Goal: Task Accomplishment & Management: Use online tool/utility

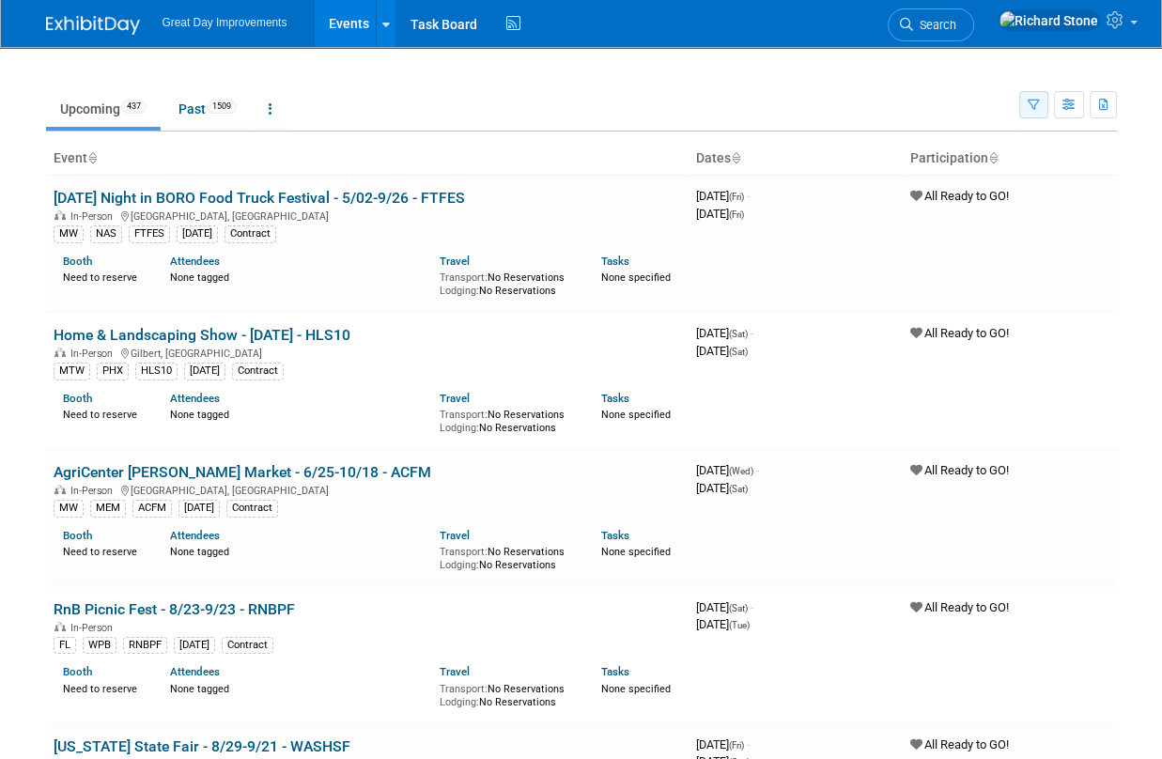
click at [1033, 104] on icon "button" at bounding box center [1034, 106] width 12 height 12
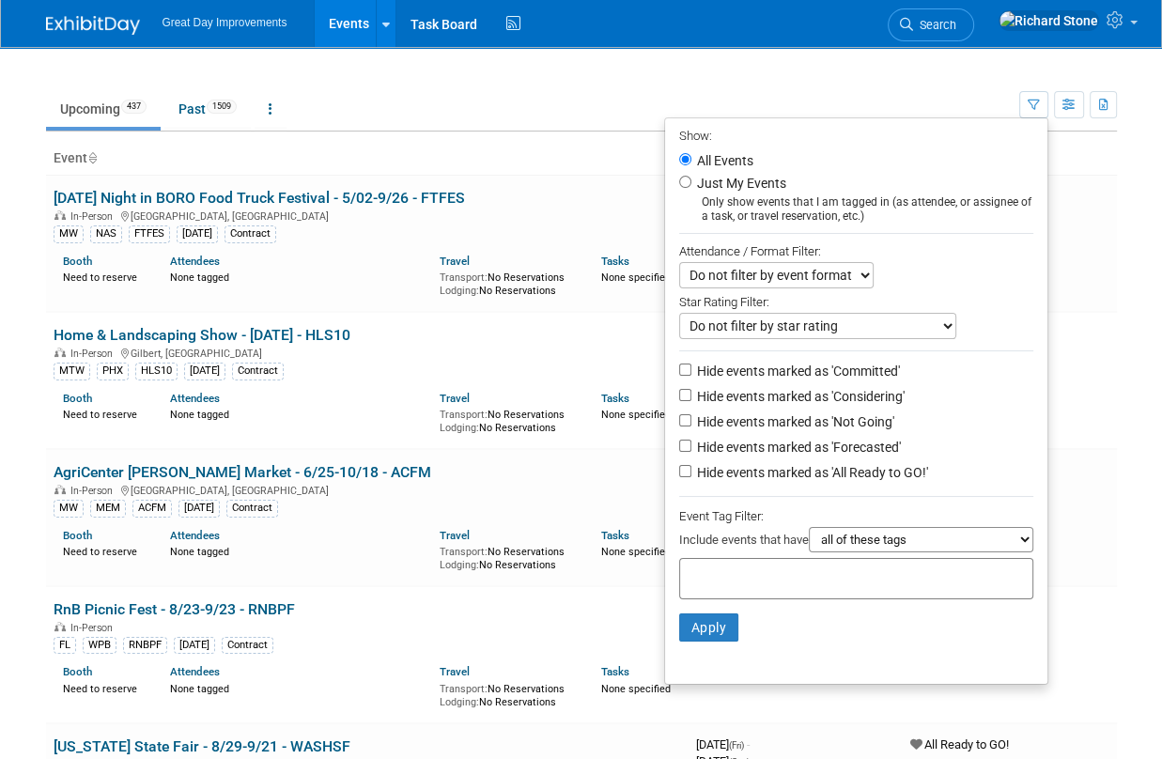
click at [757, 599] on li "Apply Clear Filters" at bounding box center [856, 627] width 382 height 56
click at [757, 585] on div at bounding box center [856, 578] width 354 height 41
type input "mt"
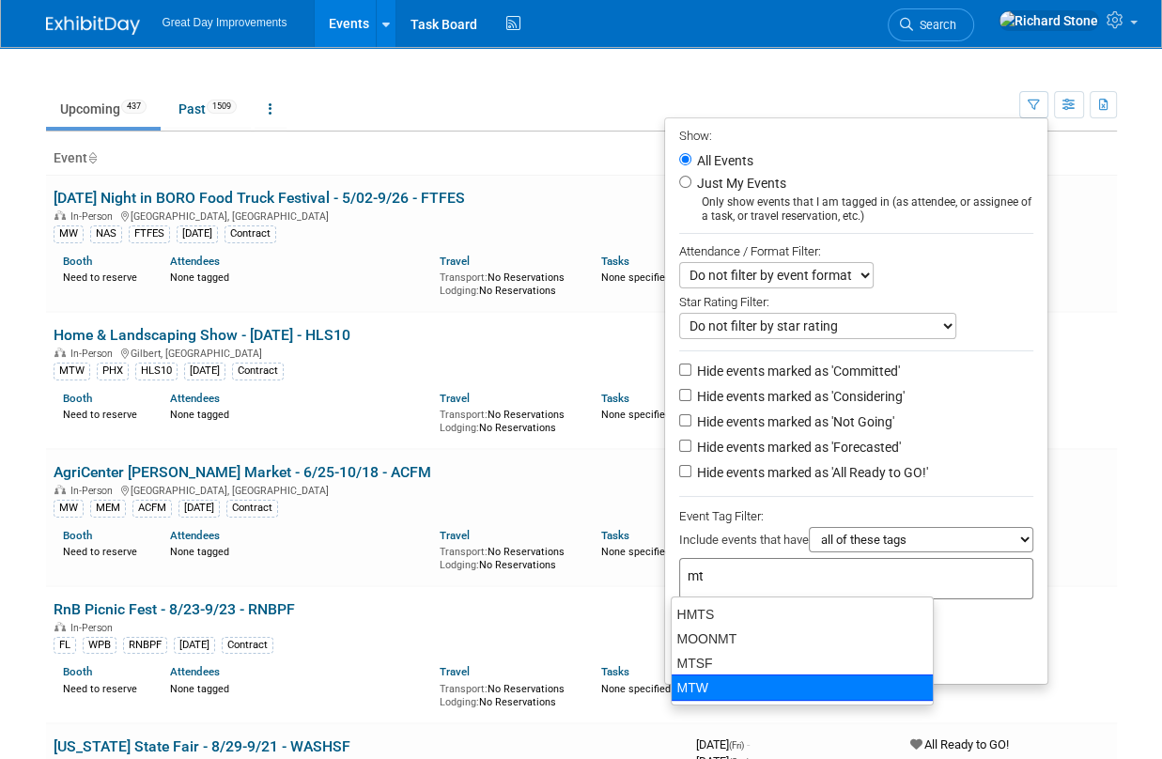
click at [706, 694] on div "MTW" at bounding box center [802, 688] width 263 height 26
type input "MTW"
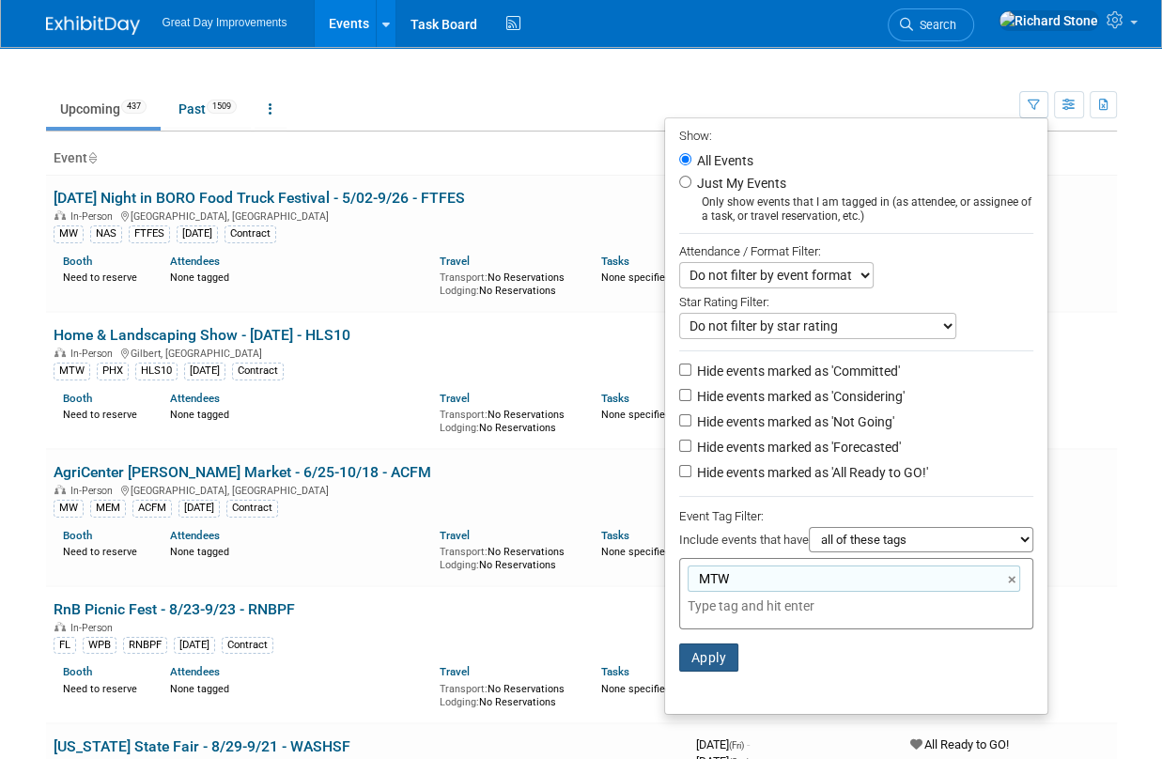
click at [696, 653] on button "Apply" at bounding box center [709, 658] width 60 height 28
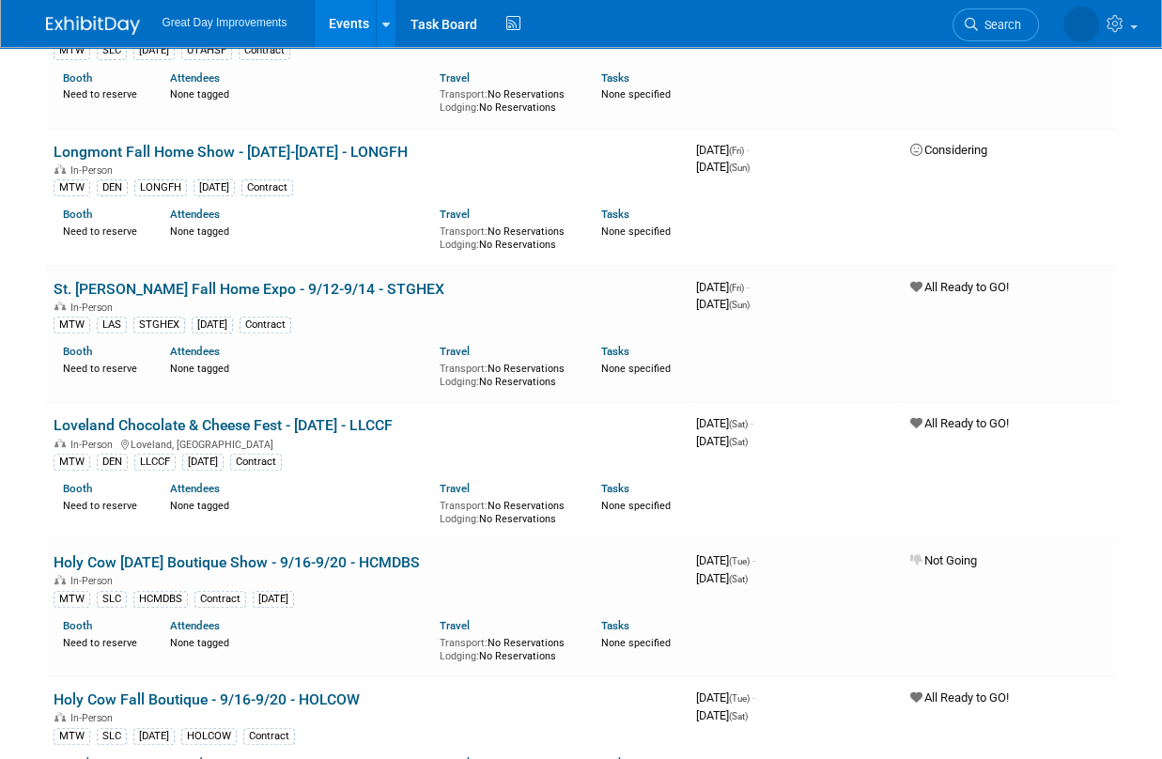
scroll to position [542, 0]
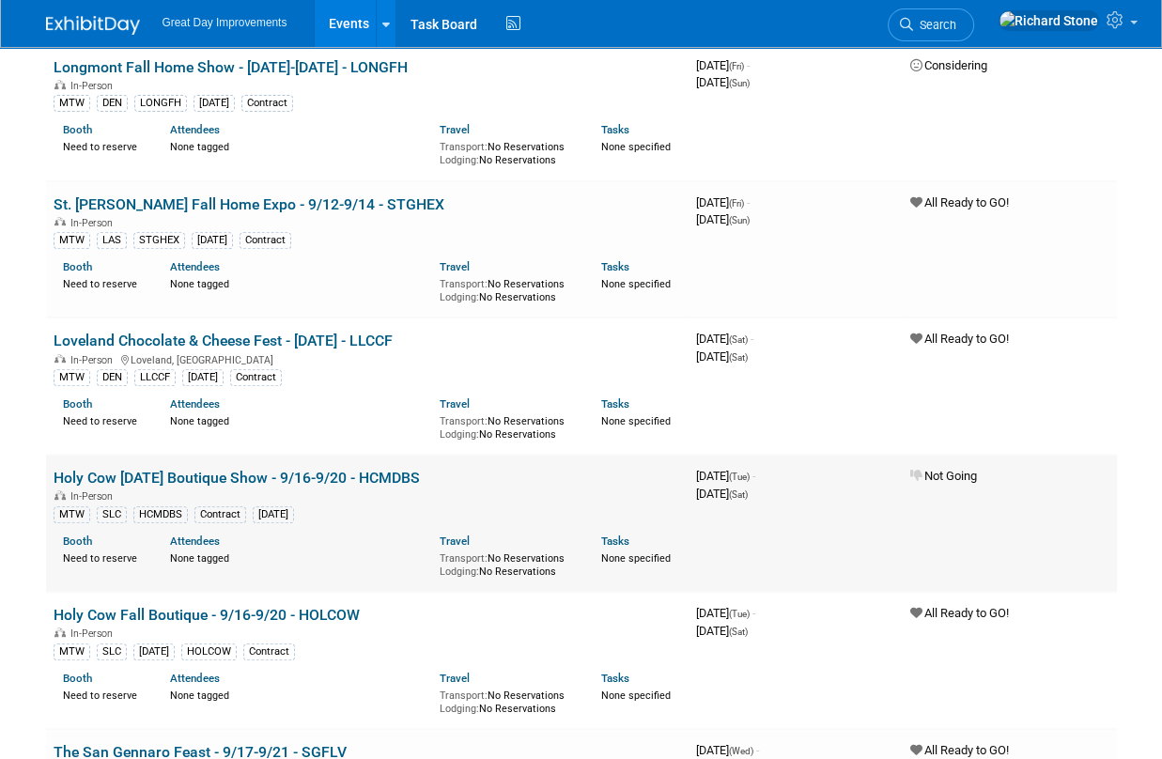
click at [855, 555] on td "3966969600 [DATE] (Tue) - [DATE] (Sat)" at bounding box center [796, 523] width 214 height 137
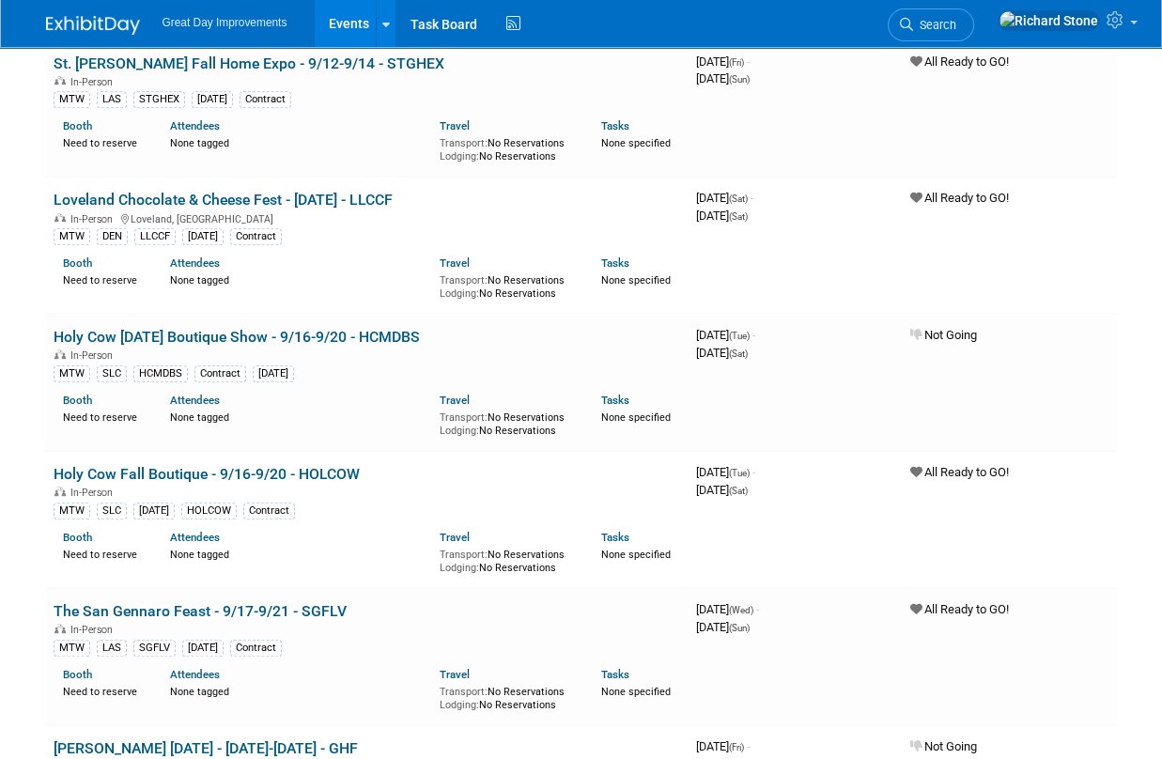
scroll to position [692, 0]
